Goal: Information Seeking & Learning: Learn about a topic

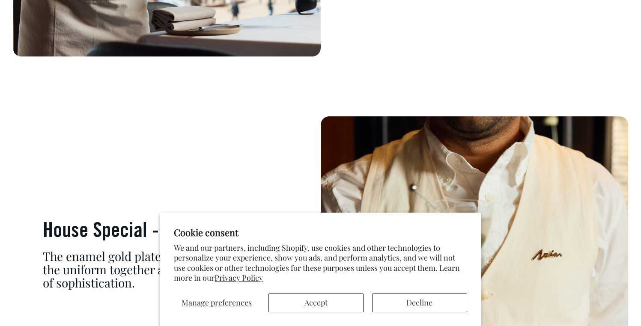
scroll to position [5250, 0]
